Goal: Task Accomplishment & Management: Manage account settings

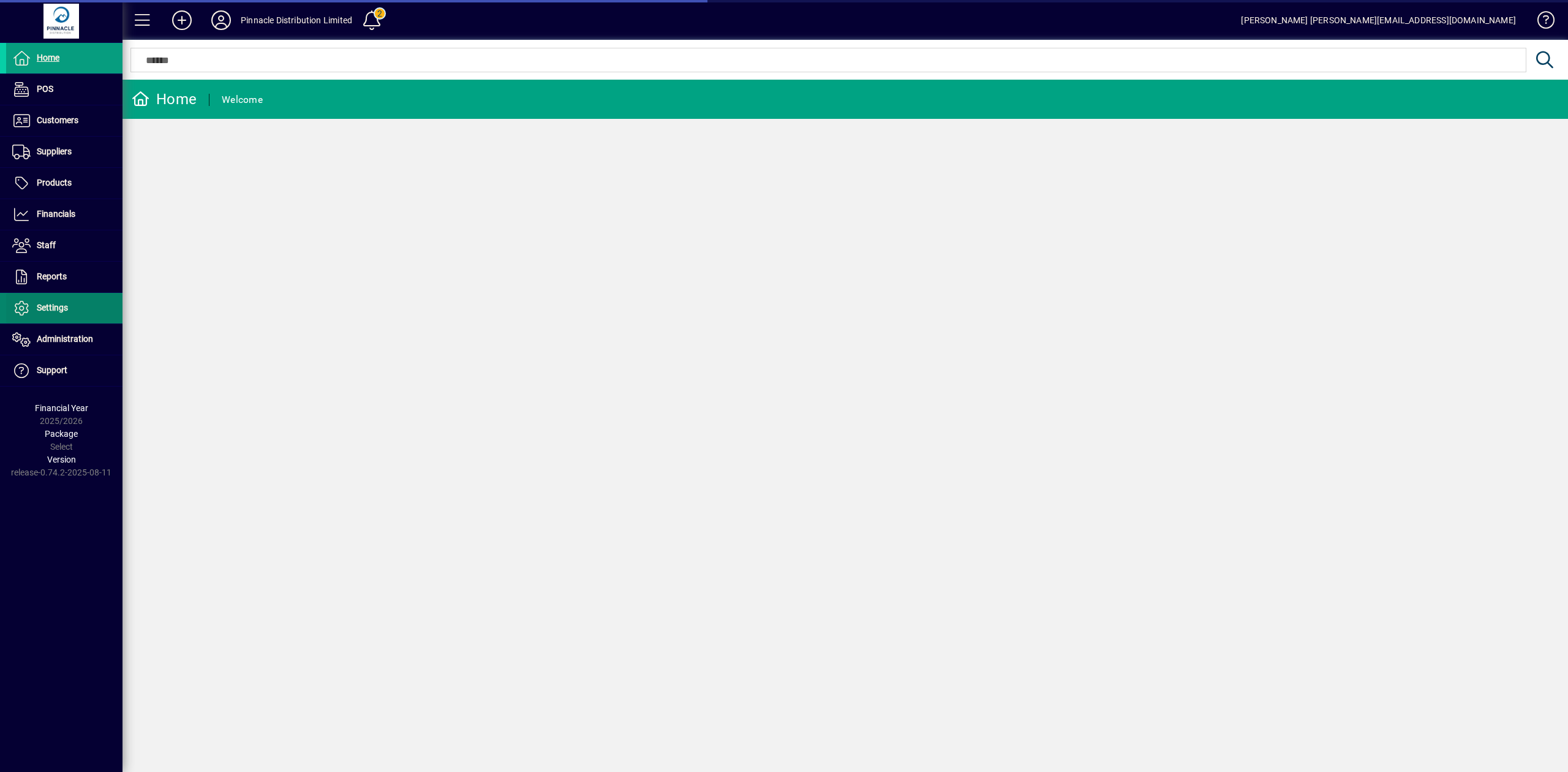
click at [51, 307] on span "Settings" at bounding box center [52, 308] width 31 height 10
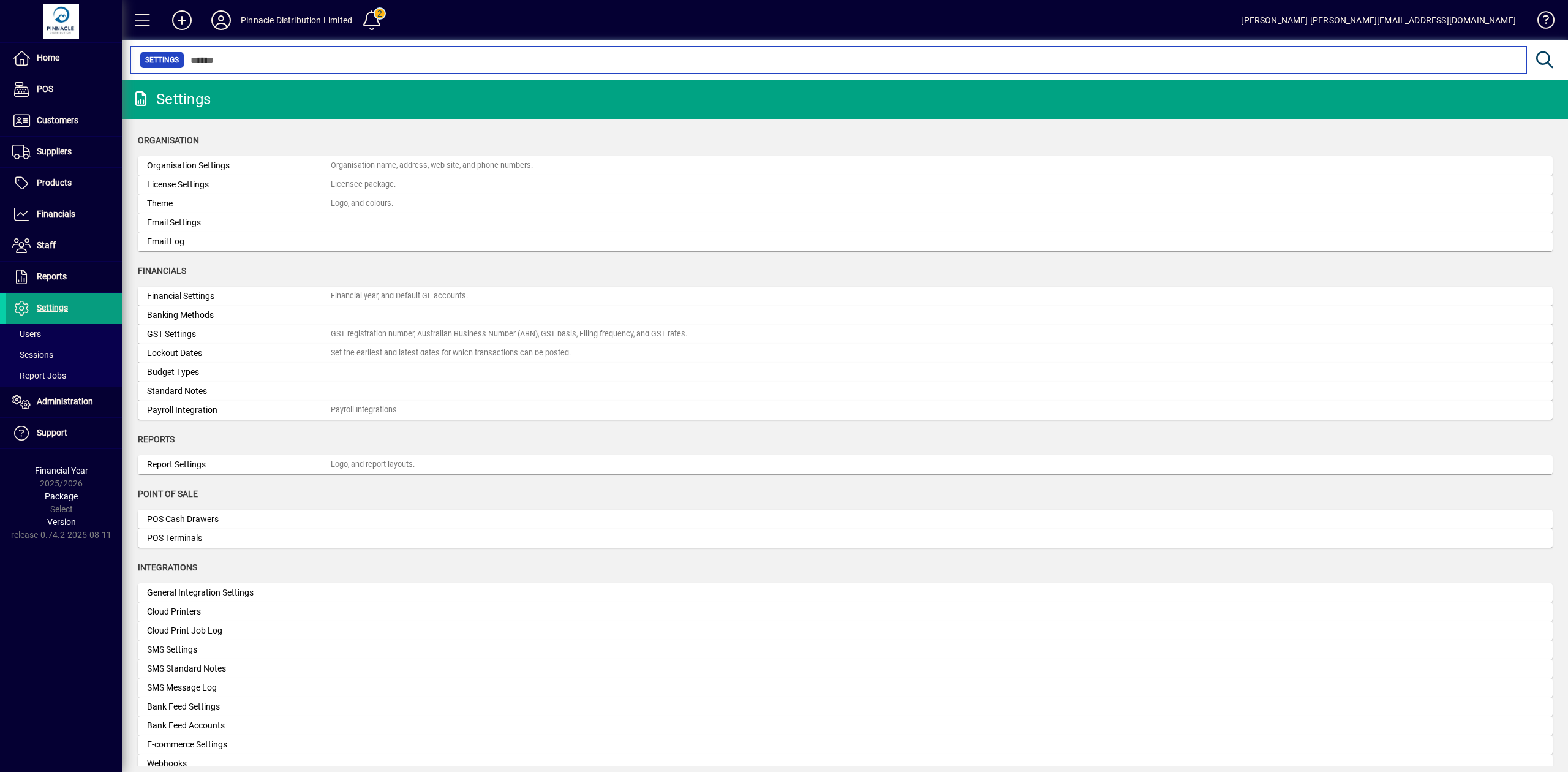
click at [238, 57] on input "text" at bounding box center [851, 60] width 1333 height 17
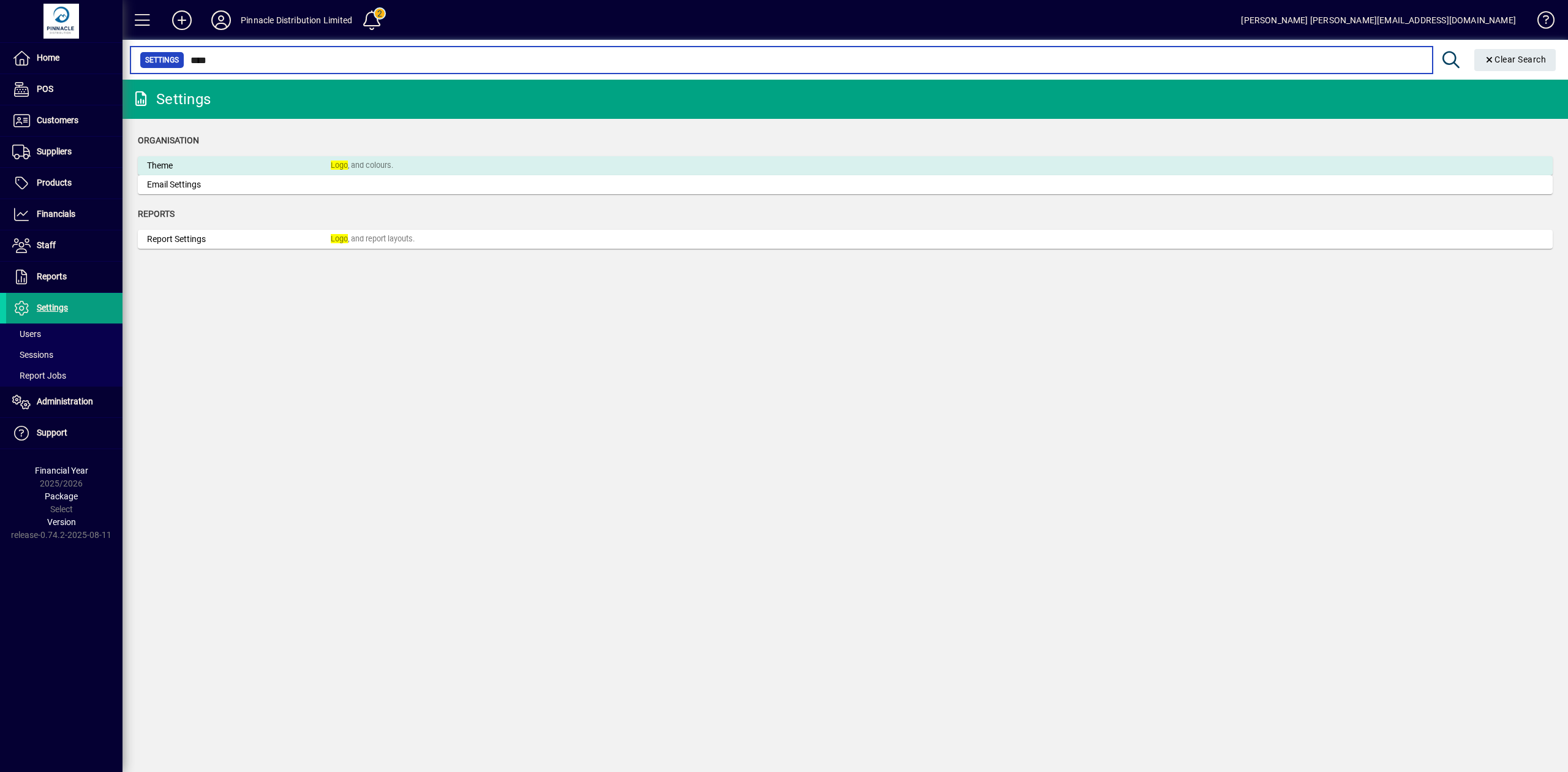
type input "****"
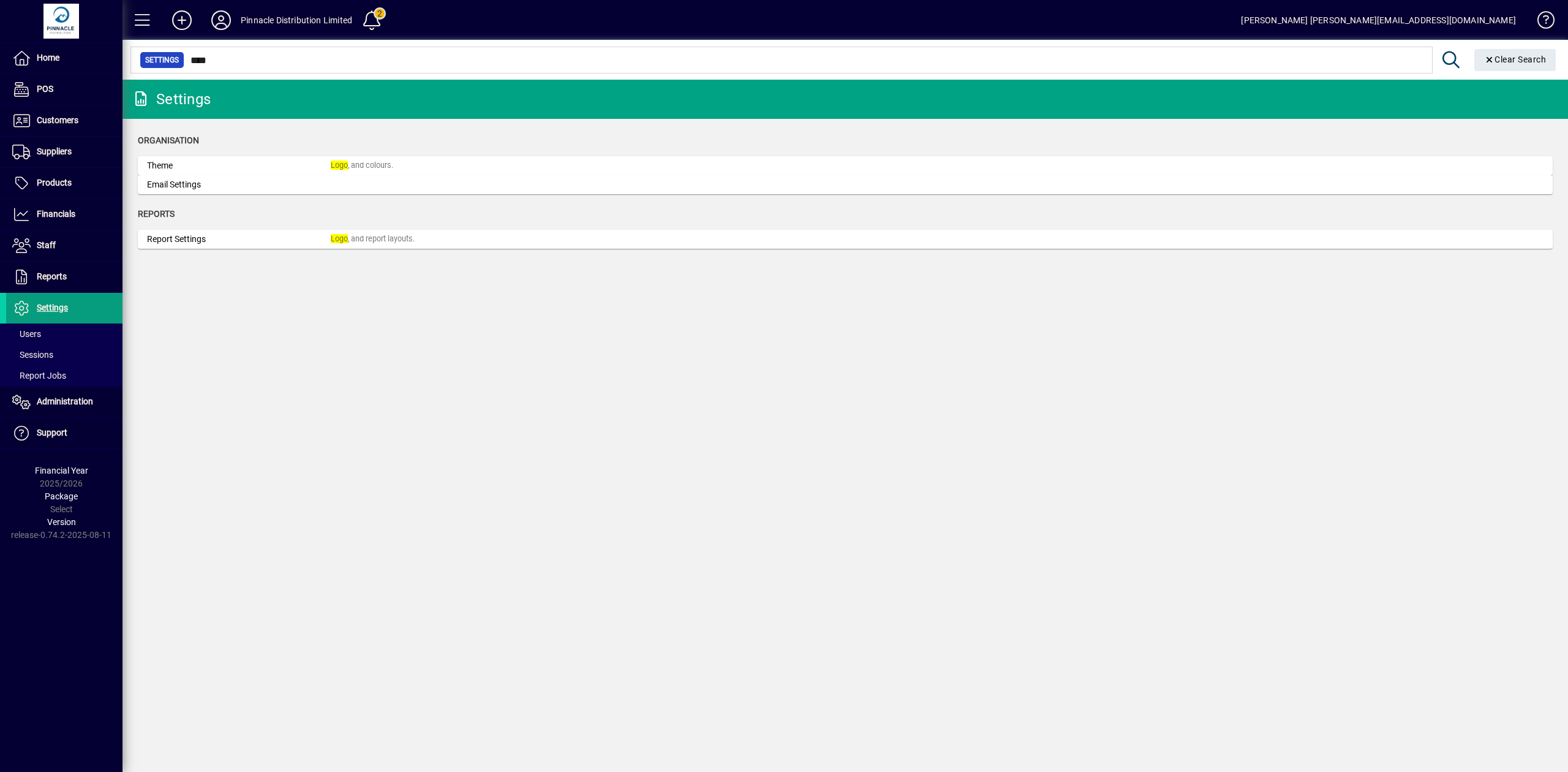
click at [264, 162] on div "Theme" at bounding box center [238, 165] width 184 height 13
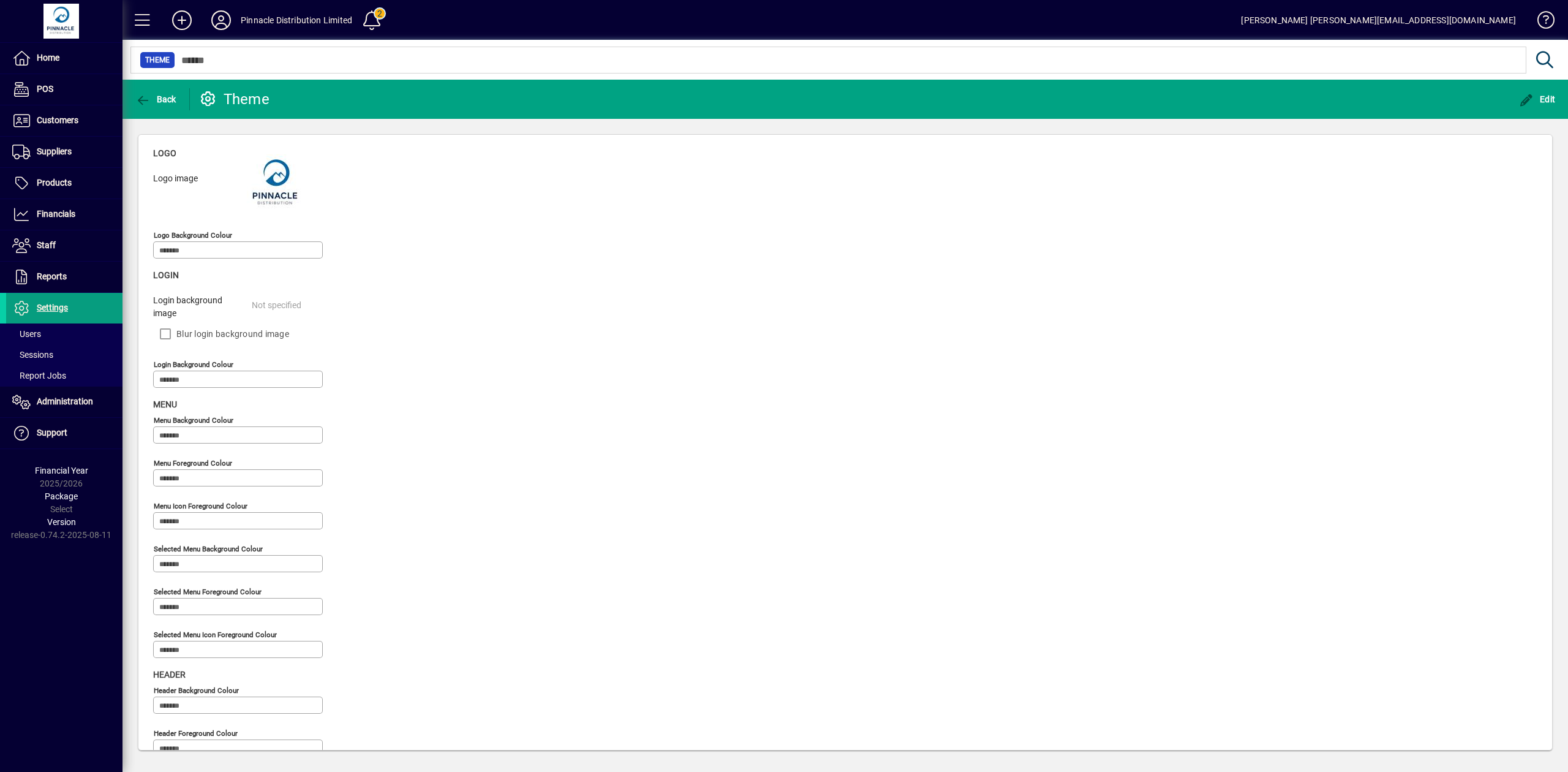
click at [279, 179] on mat-card at bounding box center [275, 199] width 59 height 54
click at [1530, 94] on icon "button" at bounding box center [1526, 100] width 15 height 12
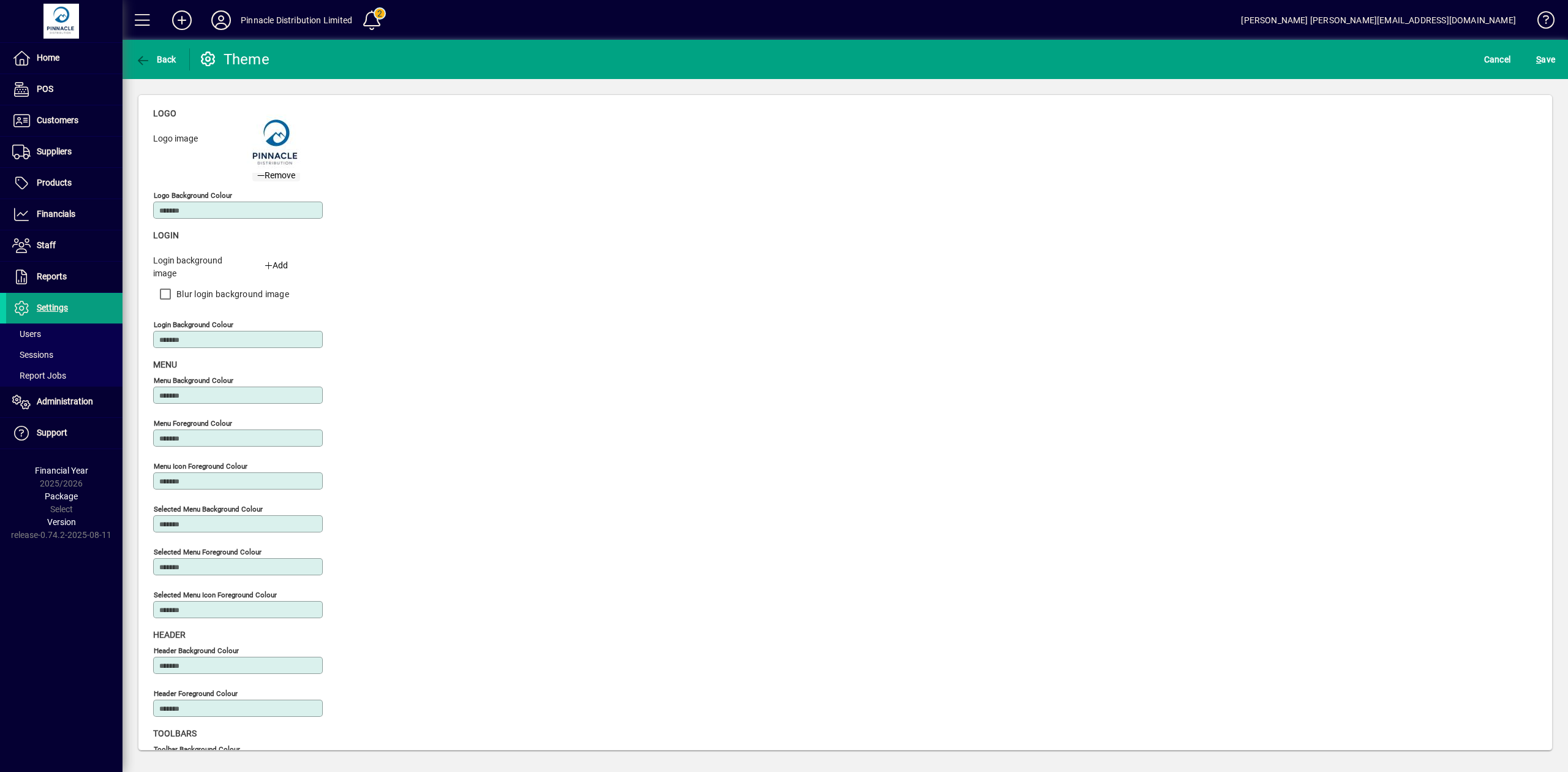
click at [273, 180] on span "Remove" at bounding box center [276, 175] width 38 height 13
click at [1547, 55] on span "S ave" at bounding box center [1545, 60] width 19 height 20
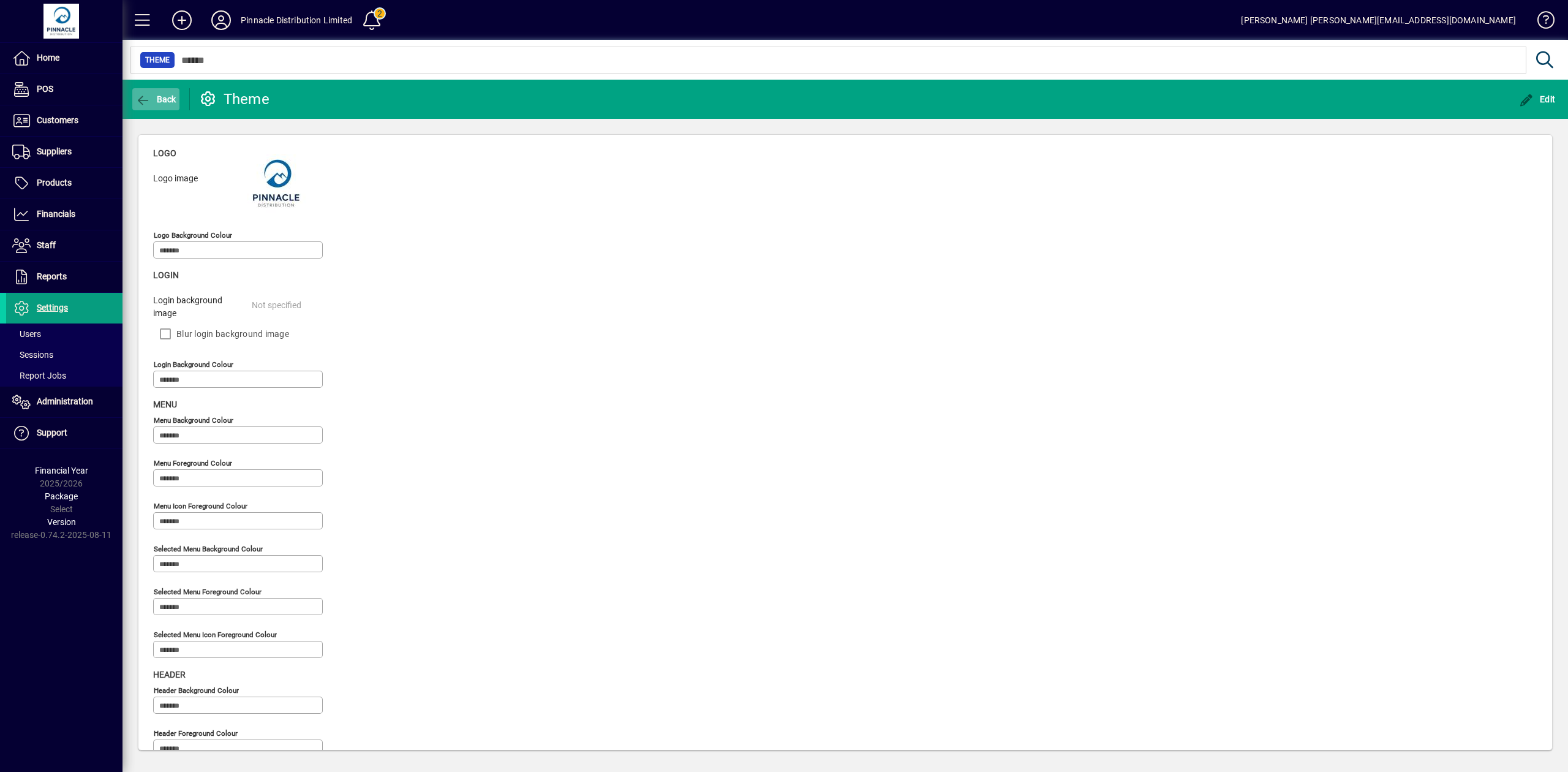
click at [149, 98] on icon "button" at bounding box center [142, 100] width 15 height 12
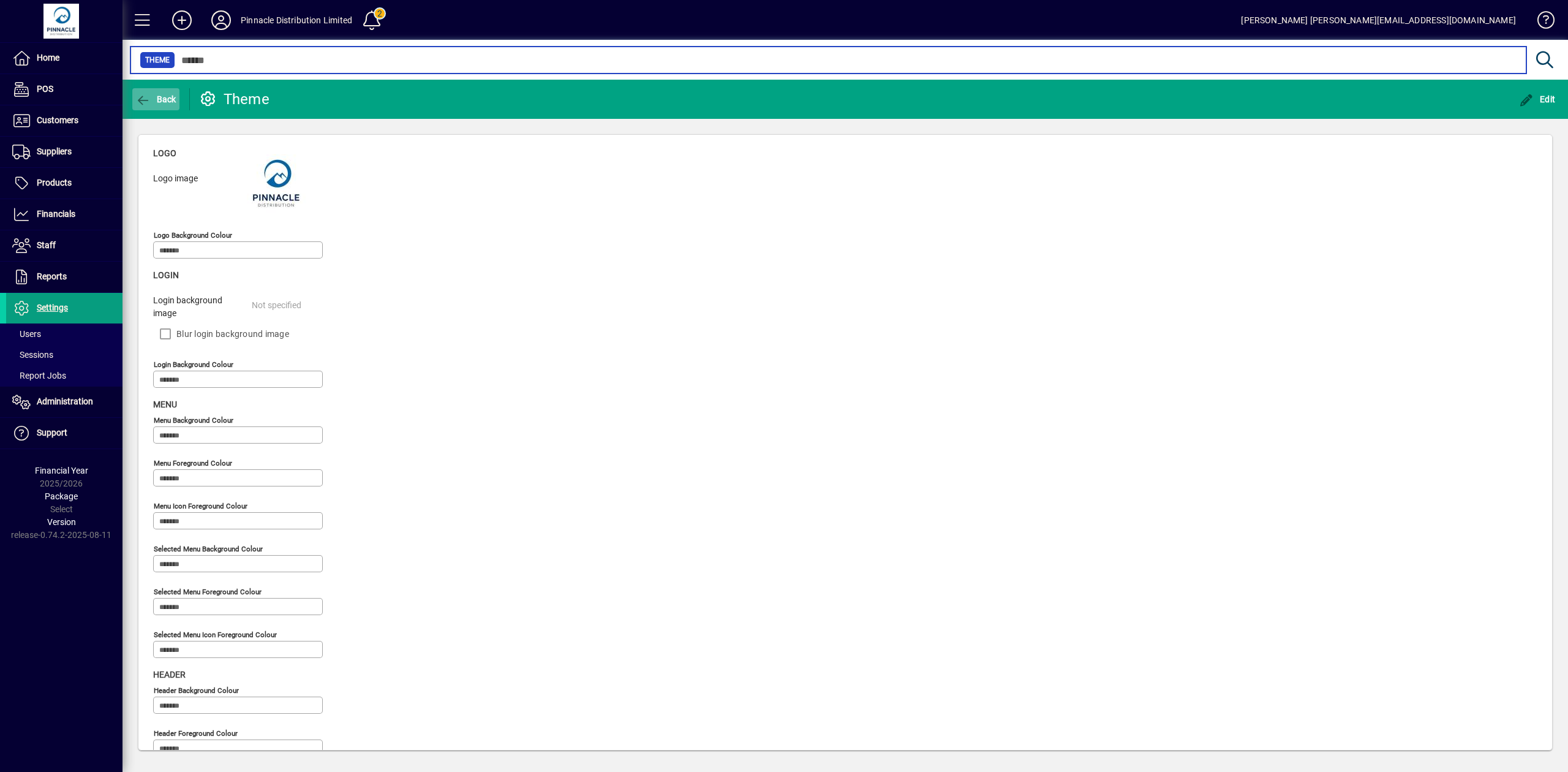
type input "****"
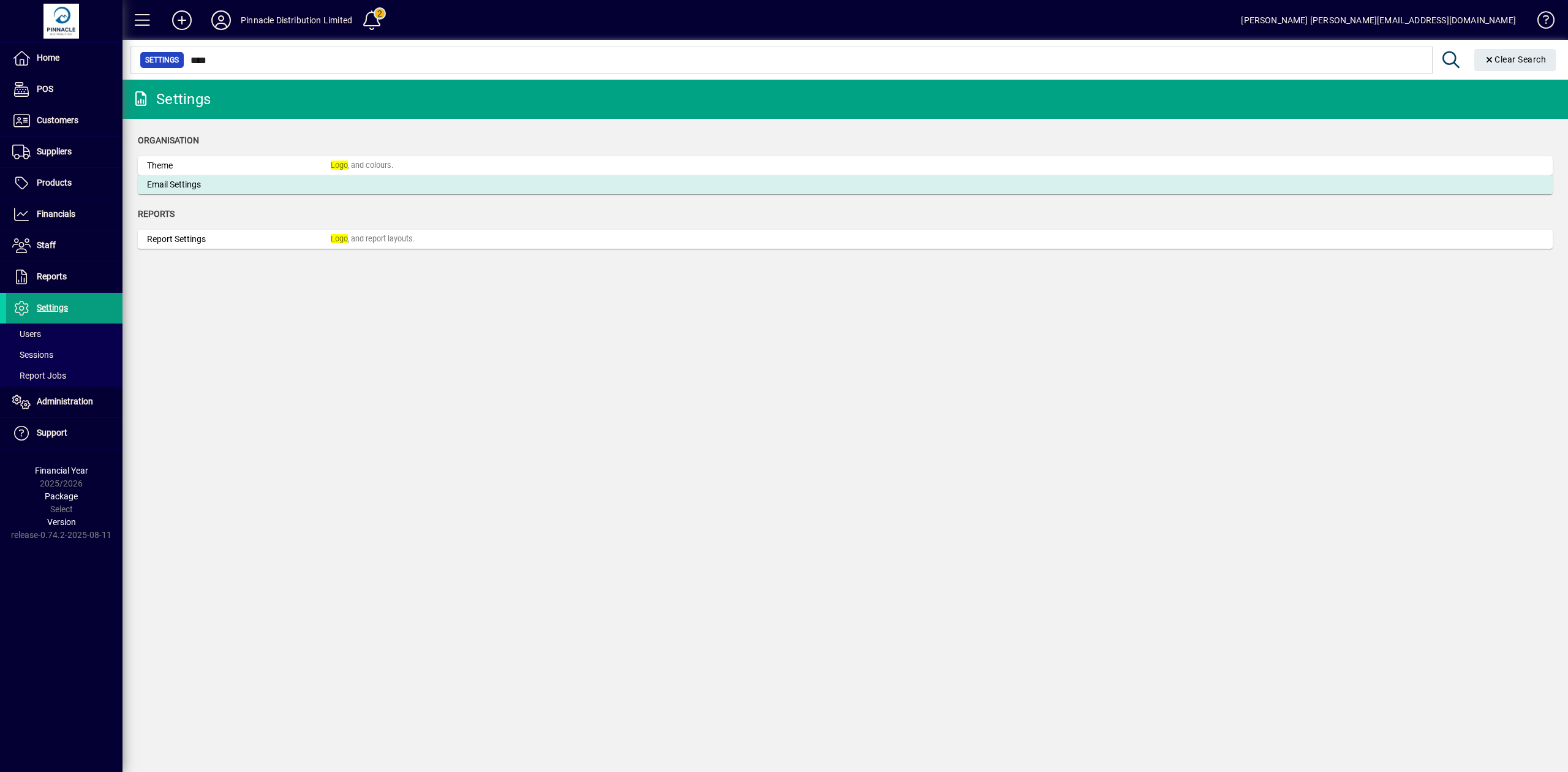
click at [334, 188] on mat-card-content "Email Settings" at bounding box center [846, 184] width 1397 height 13
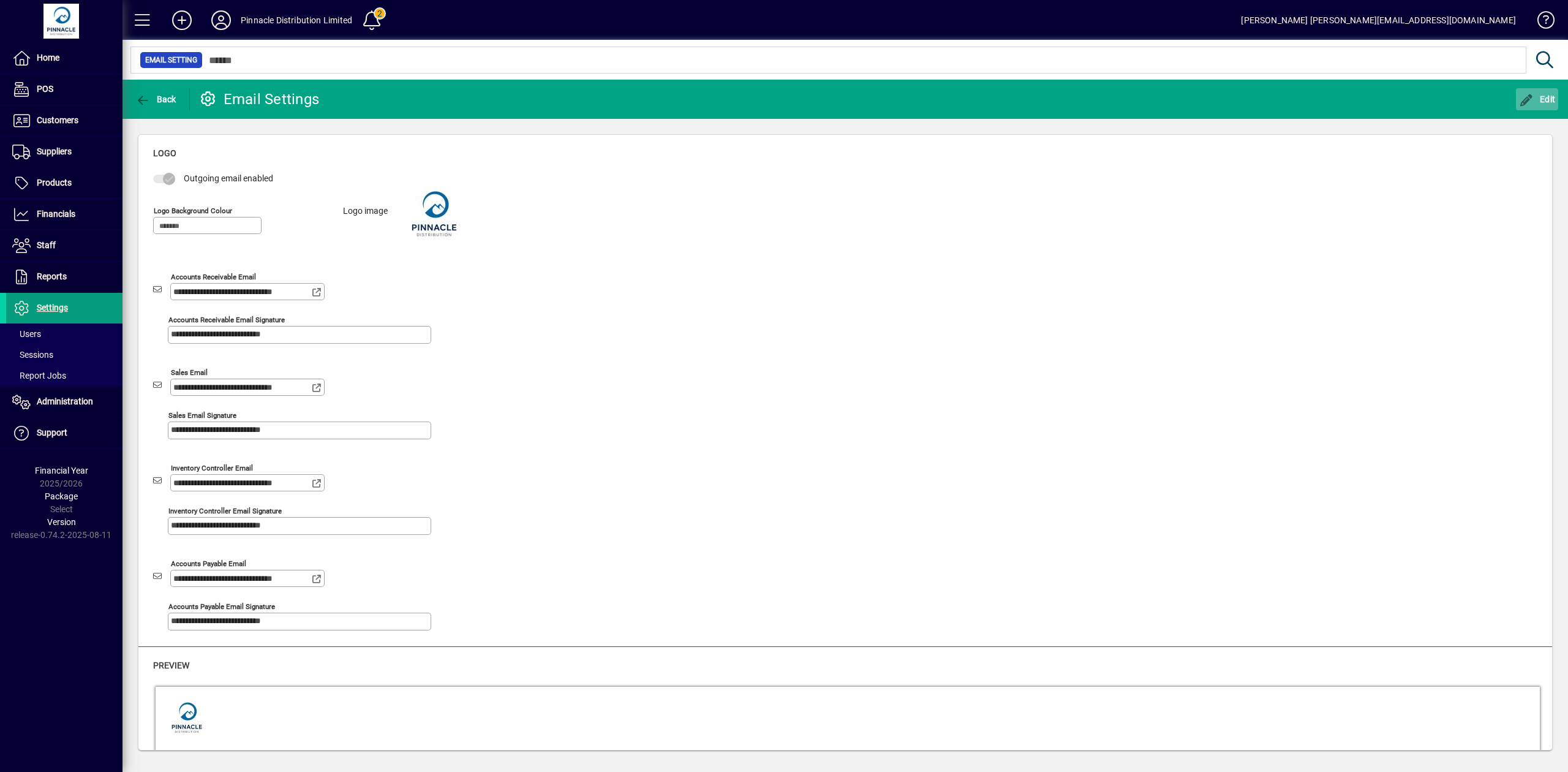
click at [1539, 101] on span "Edit" at bounding box center [1537, 99] width 37 height 10
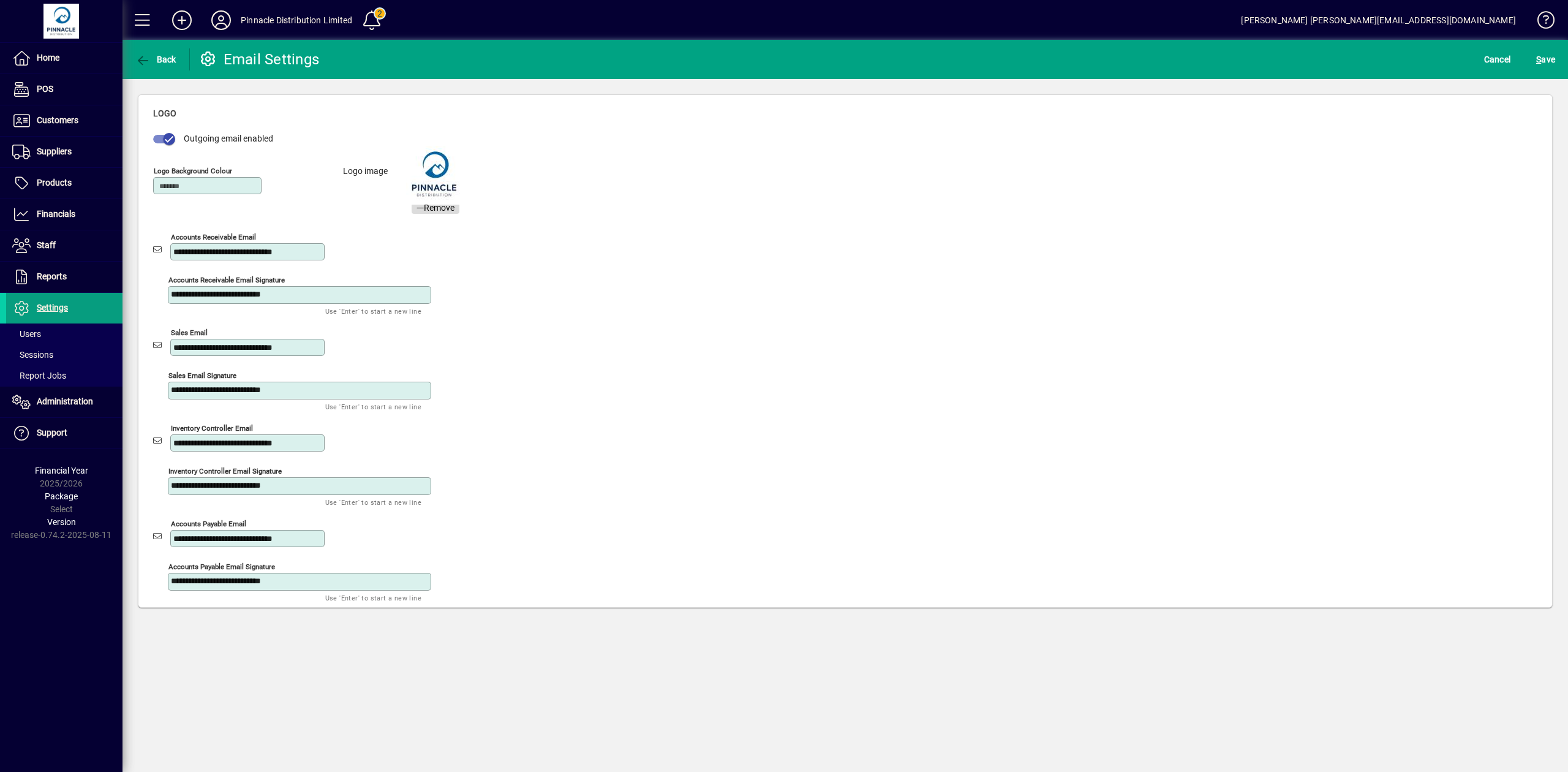
click at [446, 210] on span "Remove" at bounding box center [435, 208] width 38 height 13
click at [1551, 59] on span "S ave" at bounding box center [1545, 60] width 19 height 20
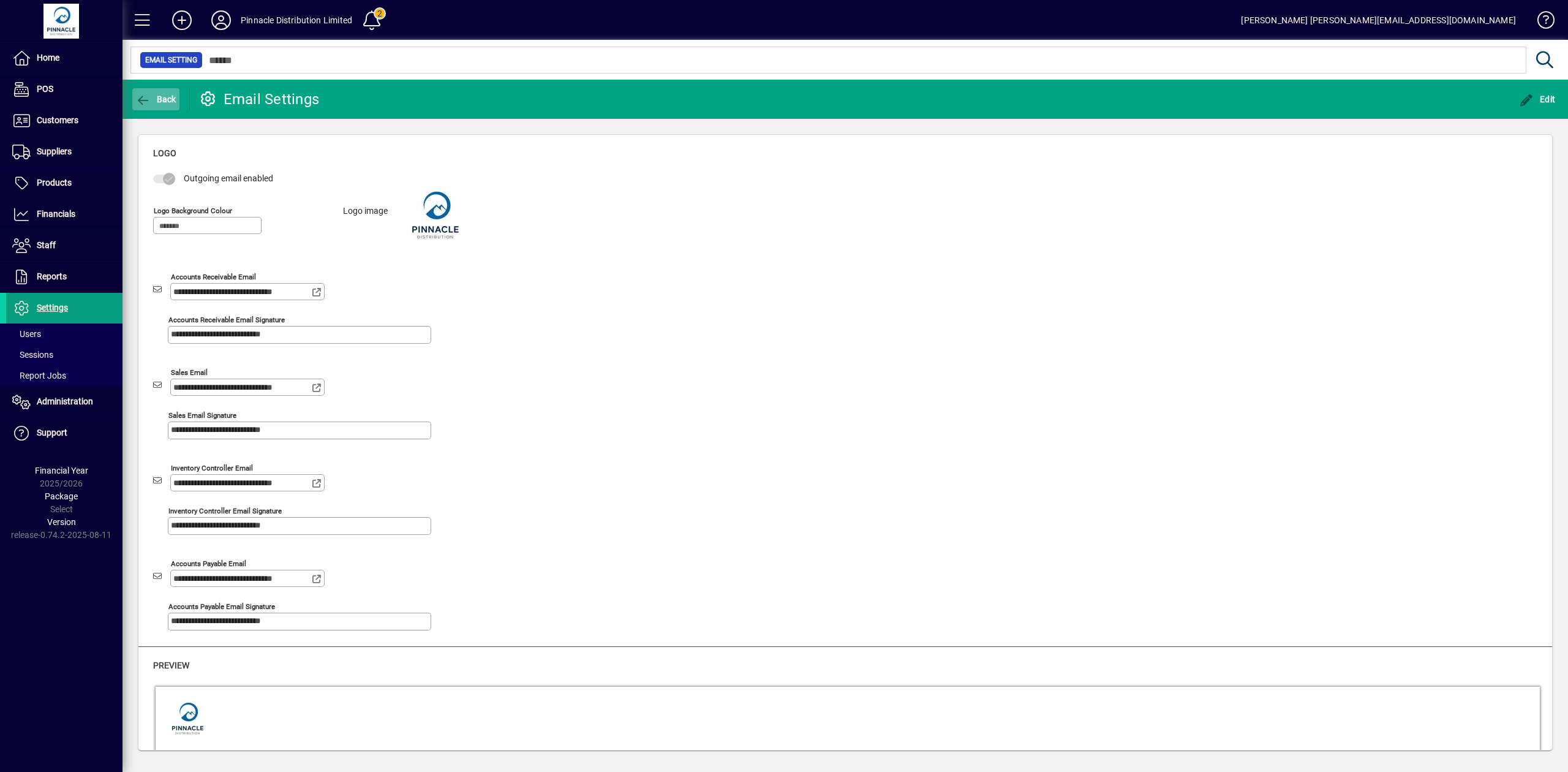
click at [141, 101] on icon "button" at bounding box center [142, 100] width 15 height 12
click at [164, 95] on span "Back" at bounding box center [155, 99] width 41 height 10
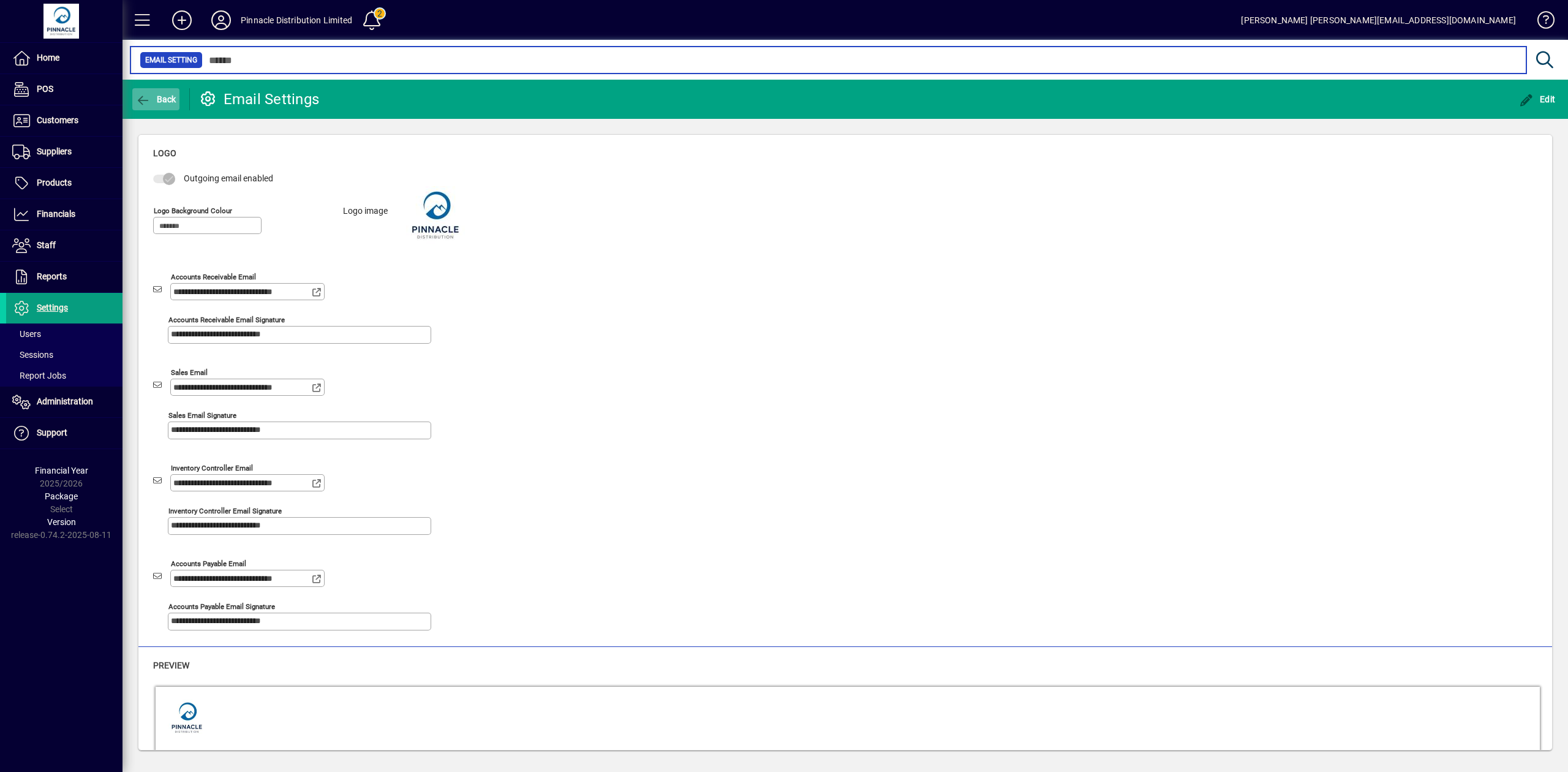
type input "****"
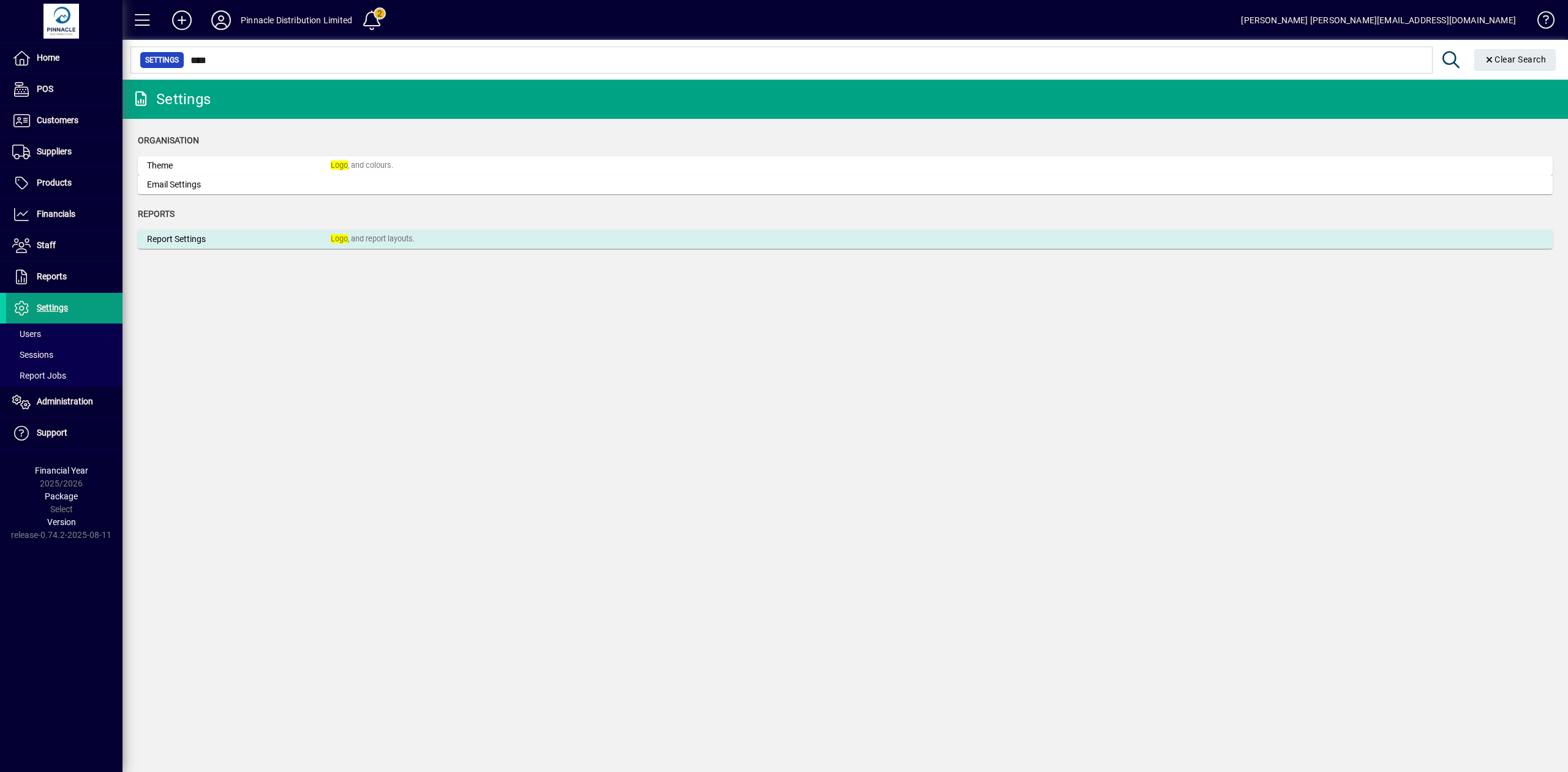
click at [292, 242] on div "Report Settings" at bounding box center [238, 238] width 184 height 13
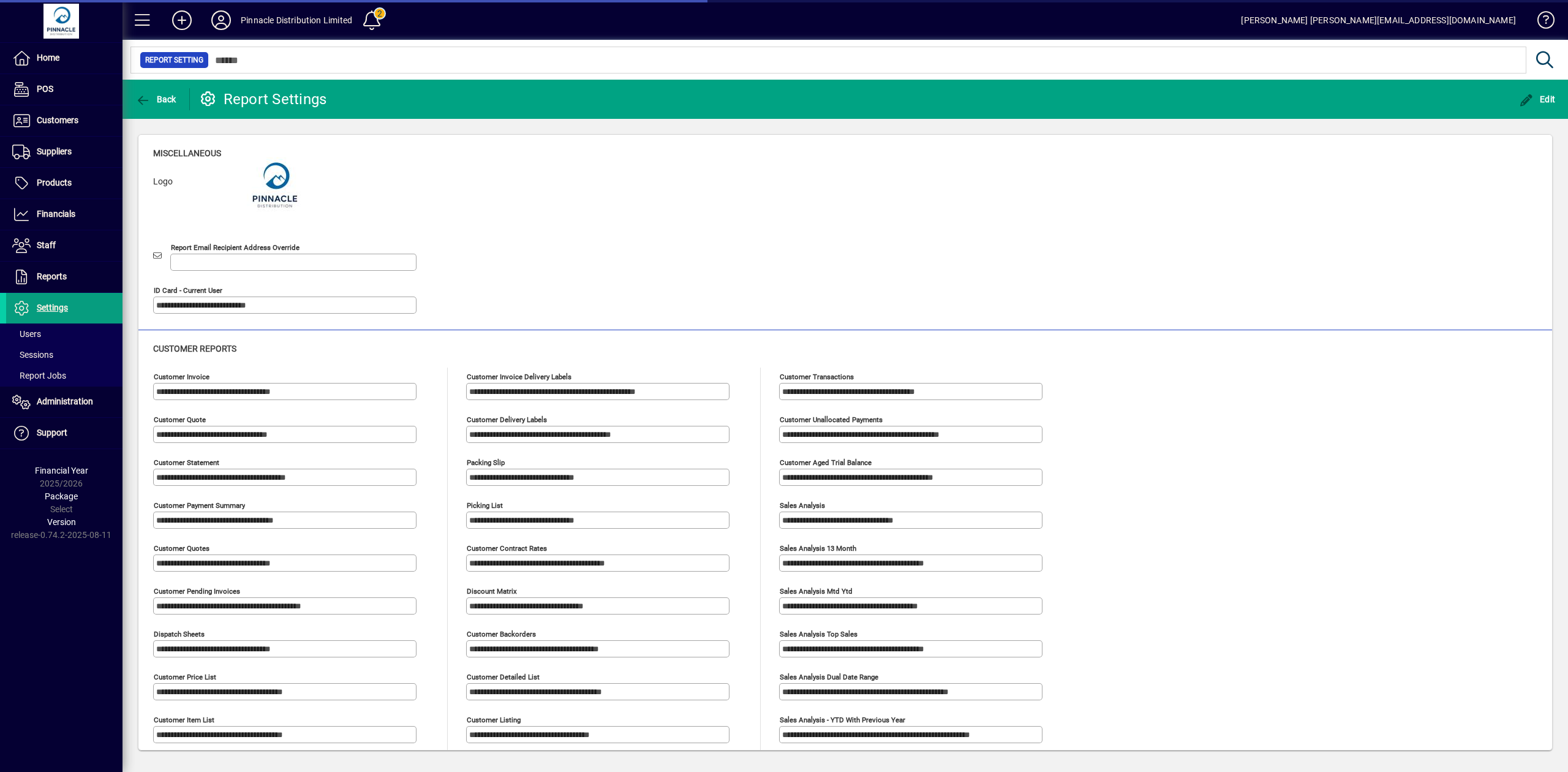
type input "**********"
click at [1544, 95] on span "Edit" at bounding box center [1537, 99] width 37 height 10
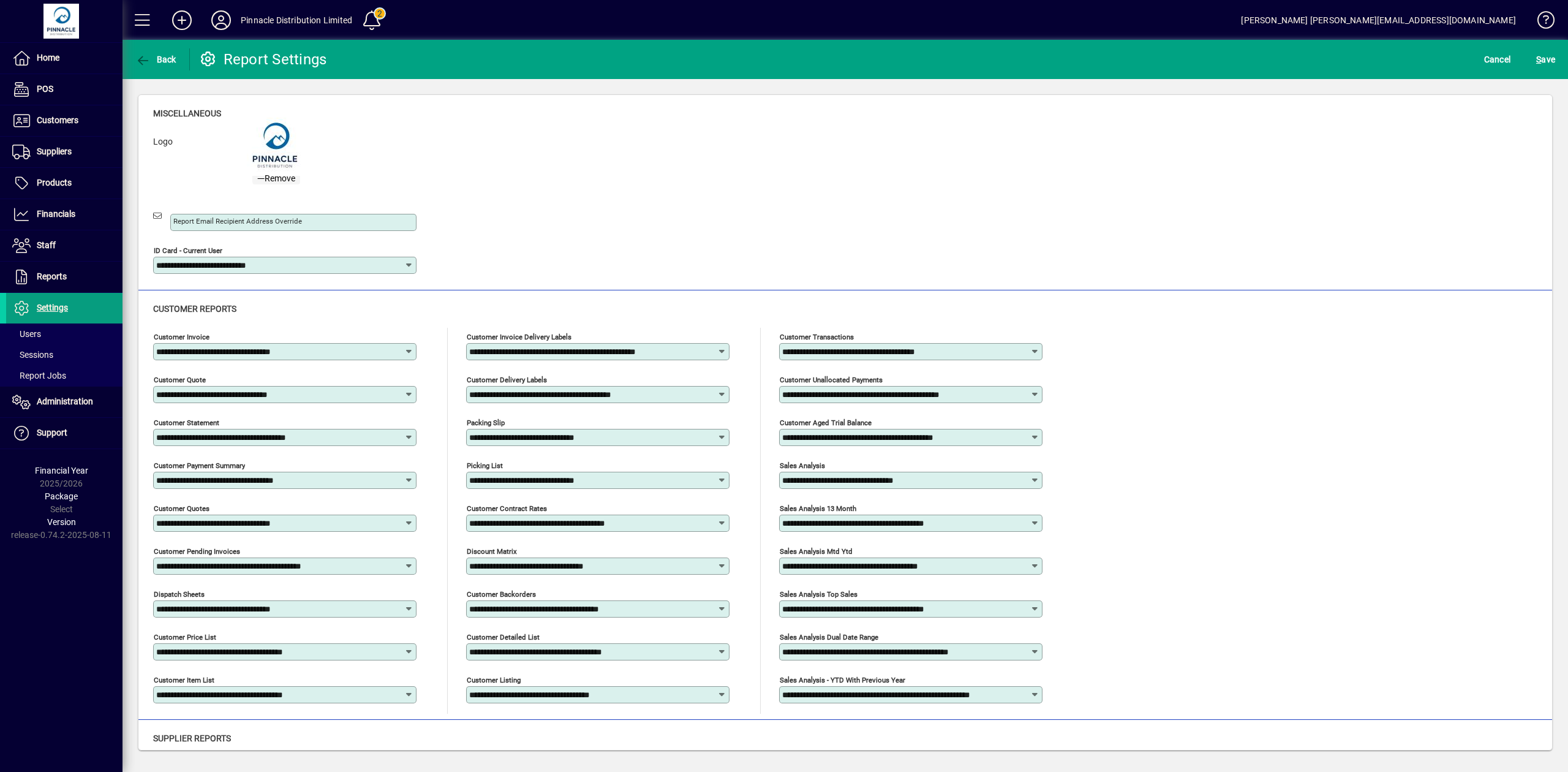
click at [289, 183] on span "Remove" at bounding box center [276, 178] width 38 height 13
click at [1552, 60] on span "S ave" at bounding box center [1545, 60] width 19 height 20
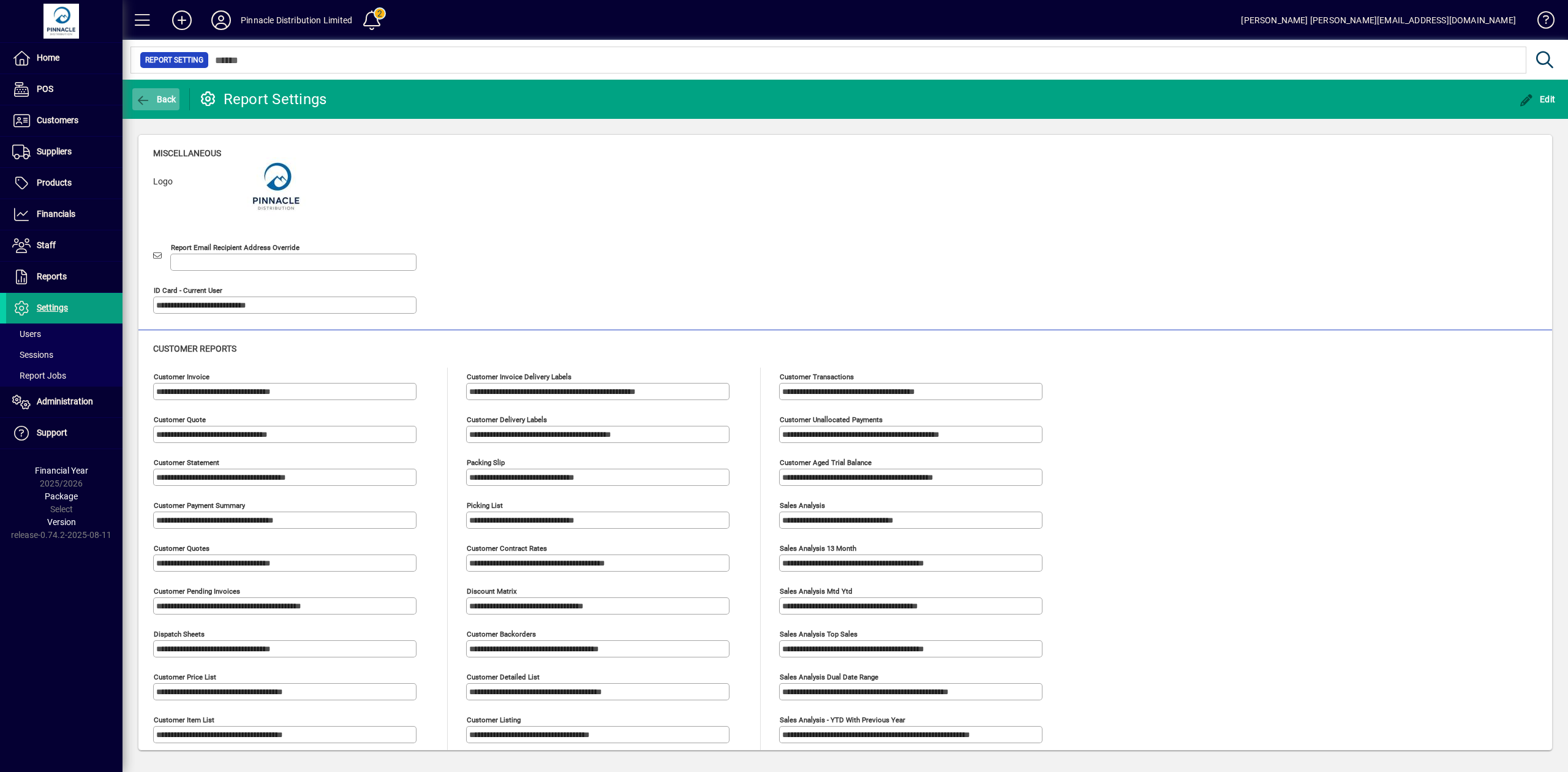
click at [164, 94] on span "Back" at bounding box center [155, 99] width 41 height 10
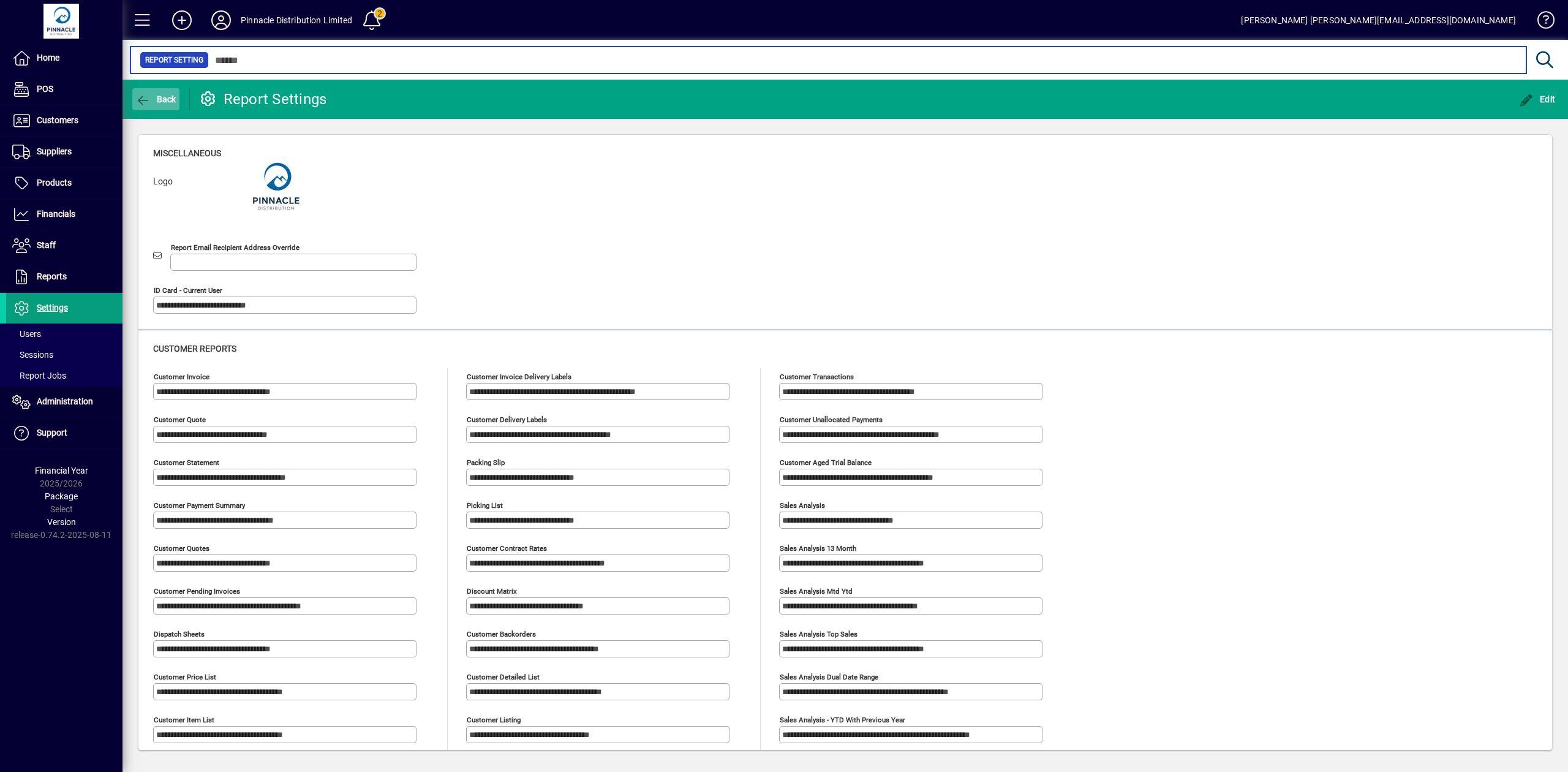
type input "****"
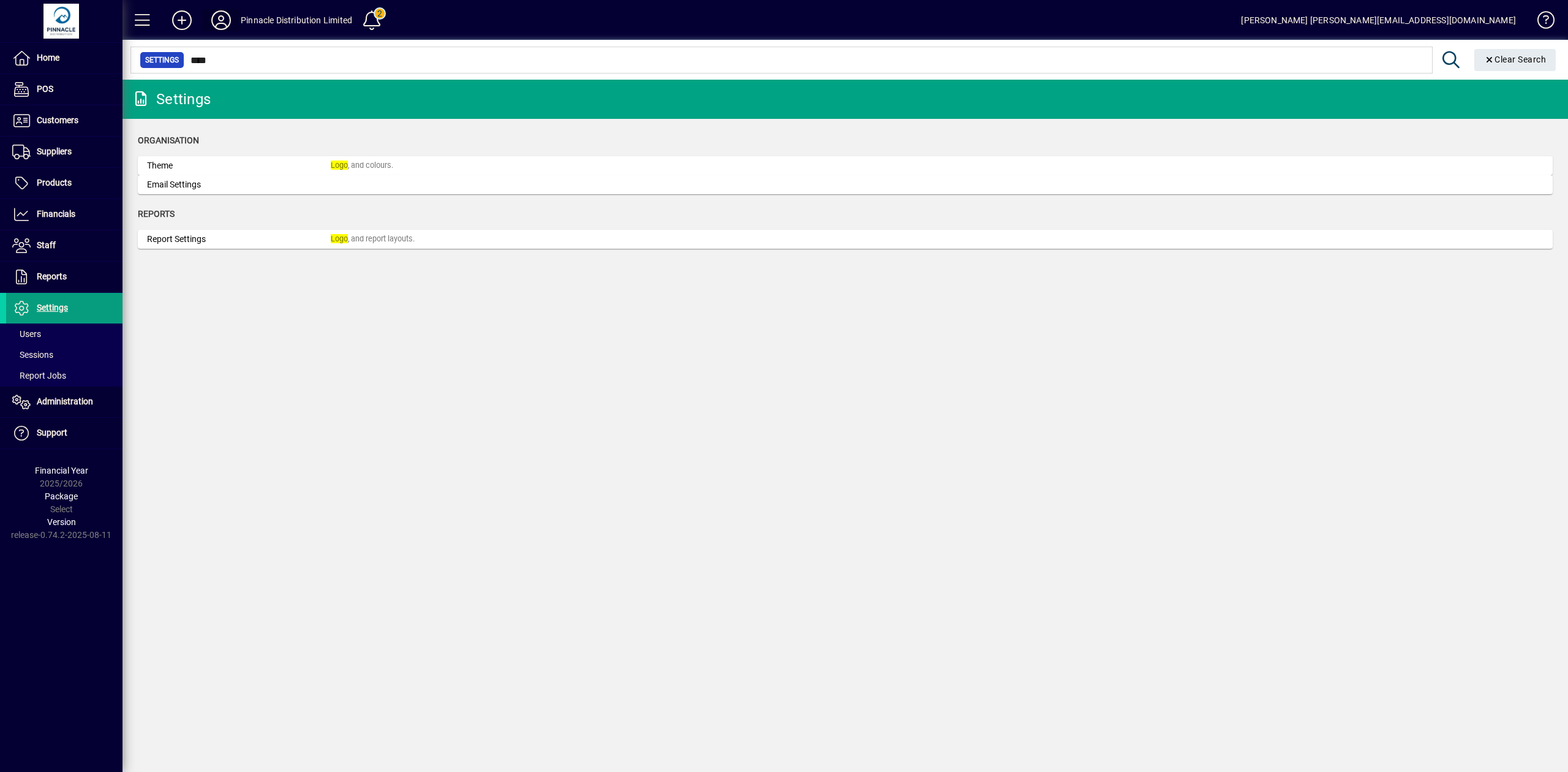
click at [222, 20] on icon at bounding box center [221, 20] width 25 height 20
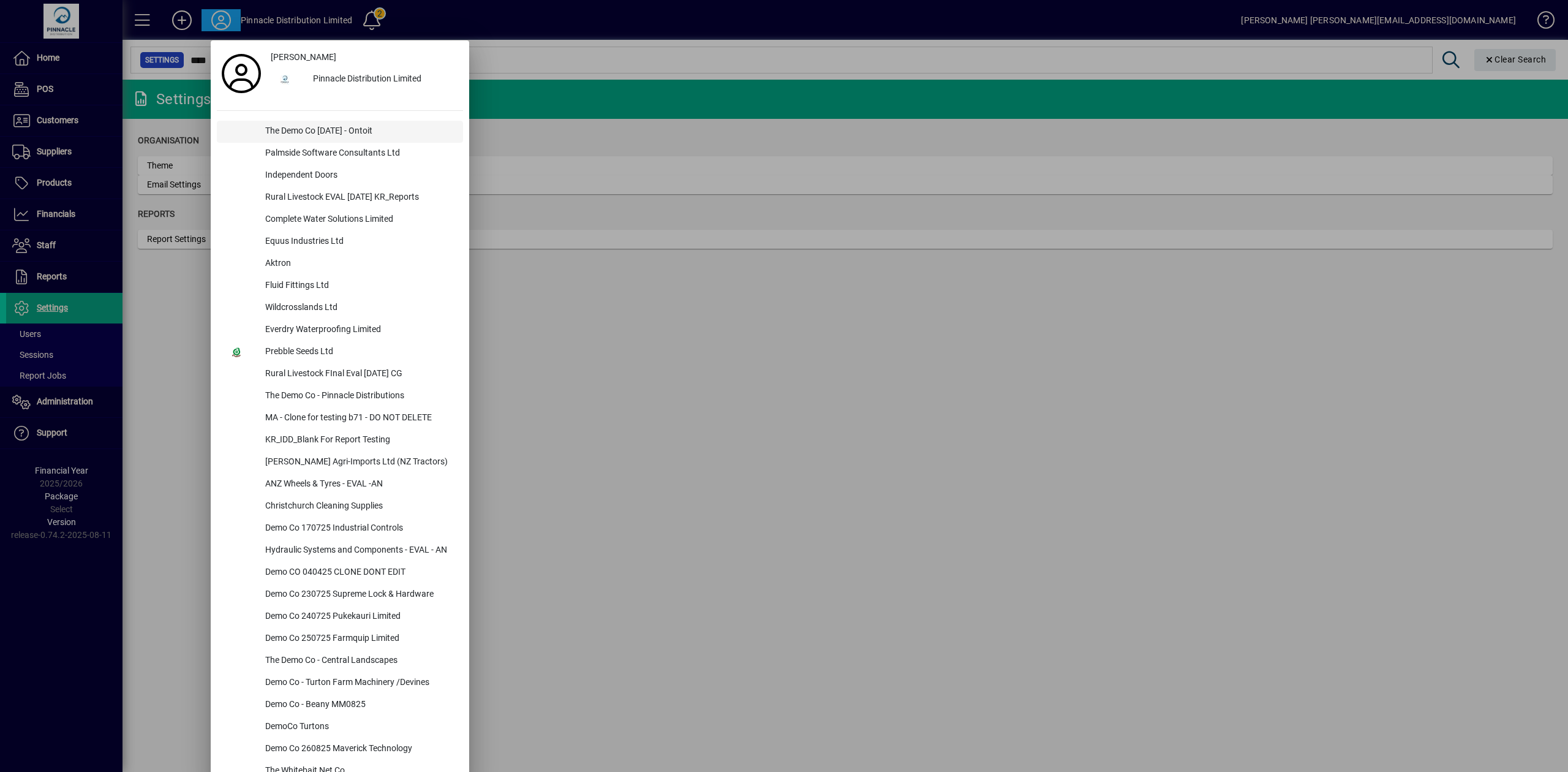
click at [304, 133] on div "The Demo Co Oct 2024 - Ontoit" at bounding box center [359, 131] width 208 height 22
